Goal: Check status: Check status

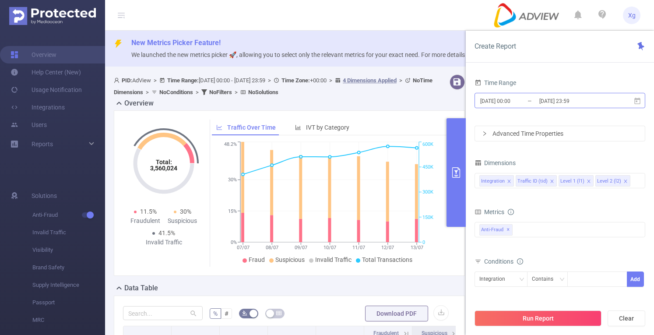
click at [534, 99] on input "[DATE] 00:00" at bounding box center [514, 101] width 71 height 12
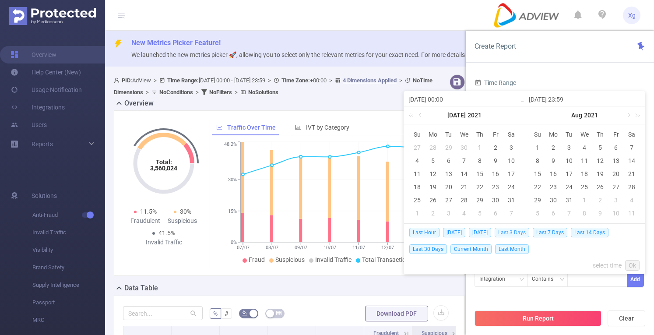
click at [515, 234] on span "Last 3 Days" at bounding box center [512, 233] width 35 height 10
type input "[DATE] 00:00"
type input "[DATE] 23:59"
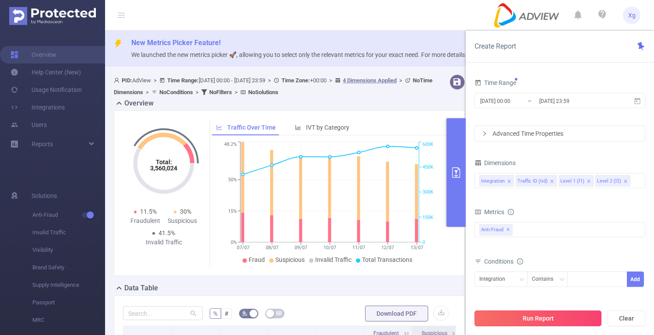
click at [529, 314] on button "Run Report" at bounding box center [538, 318] width 127 height 16
click at [530, 99] on input "[DATE] 00:00" at bounding box center [514, 101] width 71 height 12
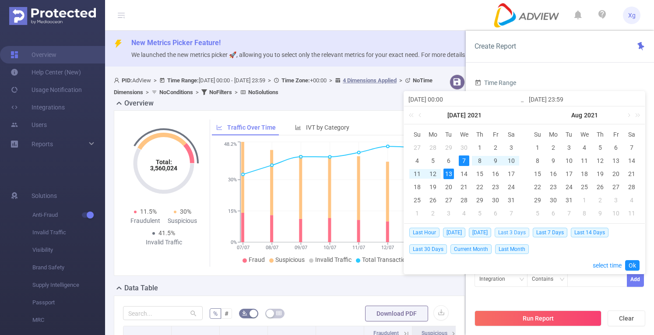
click at [519, 232] on span "Last 3 Days" at bounding box center [512, 233] width 35 height 10
type input "[DATE] 00:00"
type input "[DATE] 23:59"
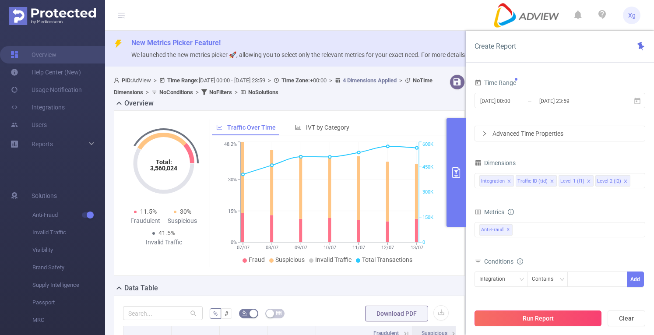
click at [531, 320] on button "Run Report" at bounding box center [538, 318] width 127 height 16
